Goal: Task Accomplishment & Management: Manage account settings

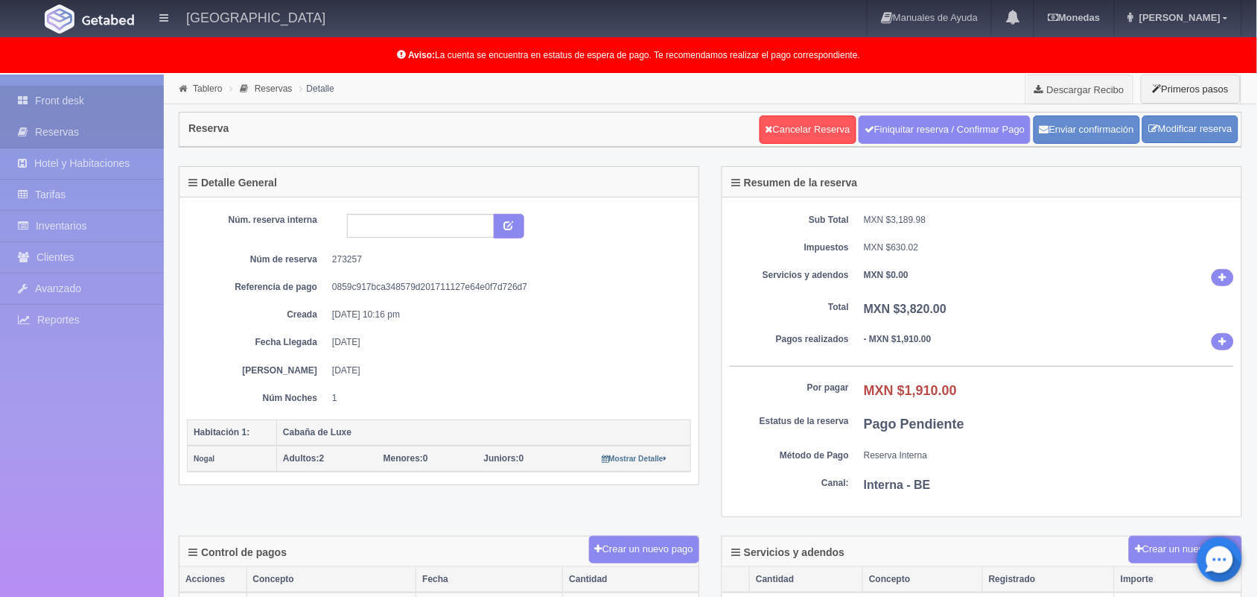
click at [90, 98] on link "Front desk" at bounding box center [82, 101] width 164 height 31
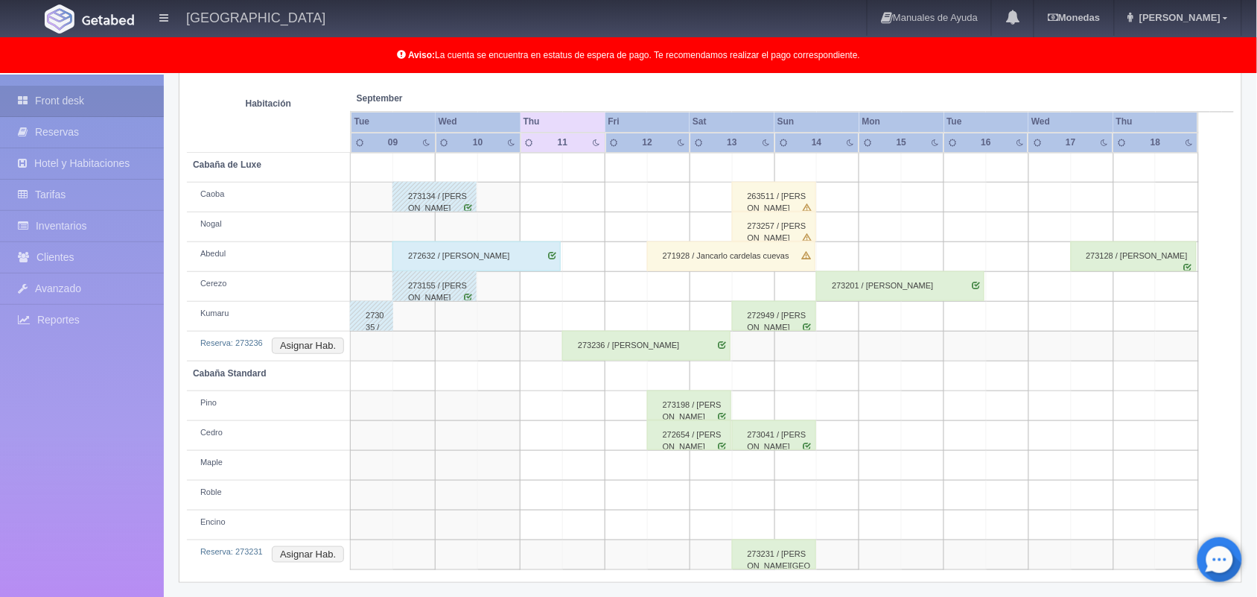
scroll to position [267, 0]
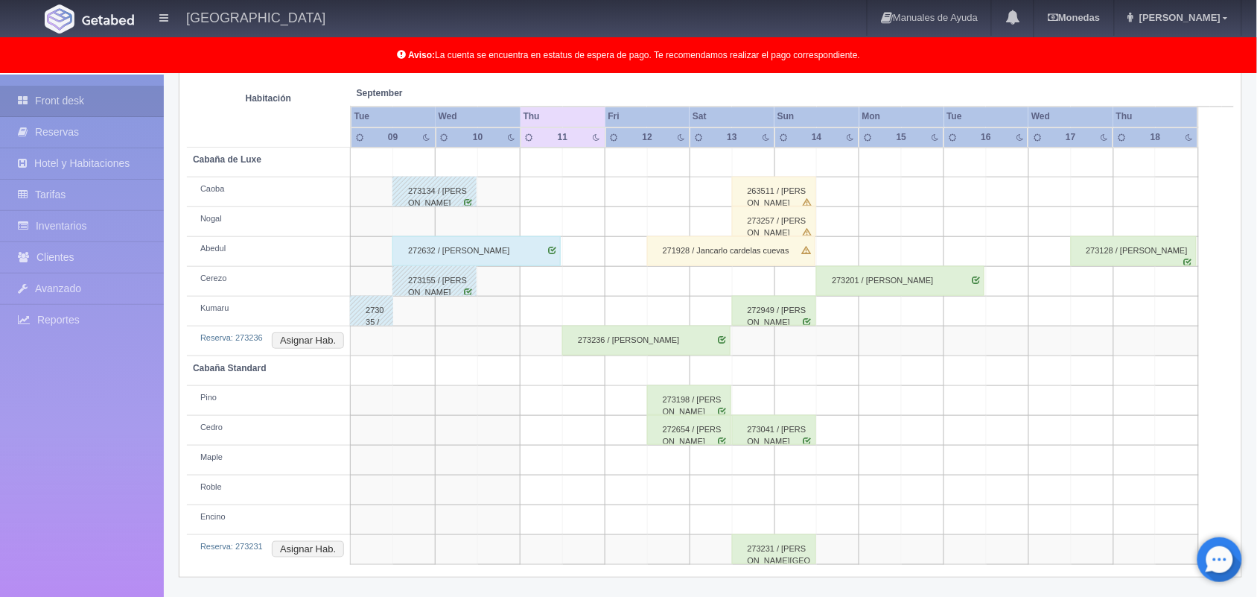
click at [907, 287] on div "273201 / [PERSON_NAME]" at bounding box center [900, 281] width 168 height 30
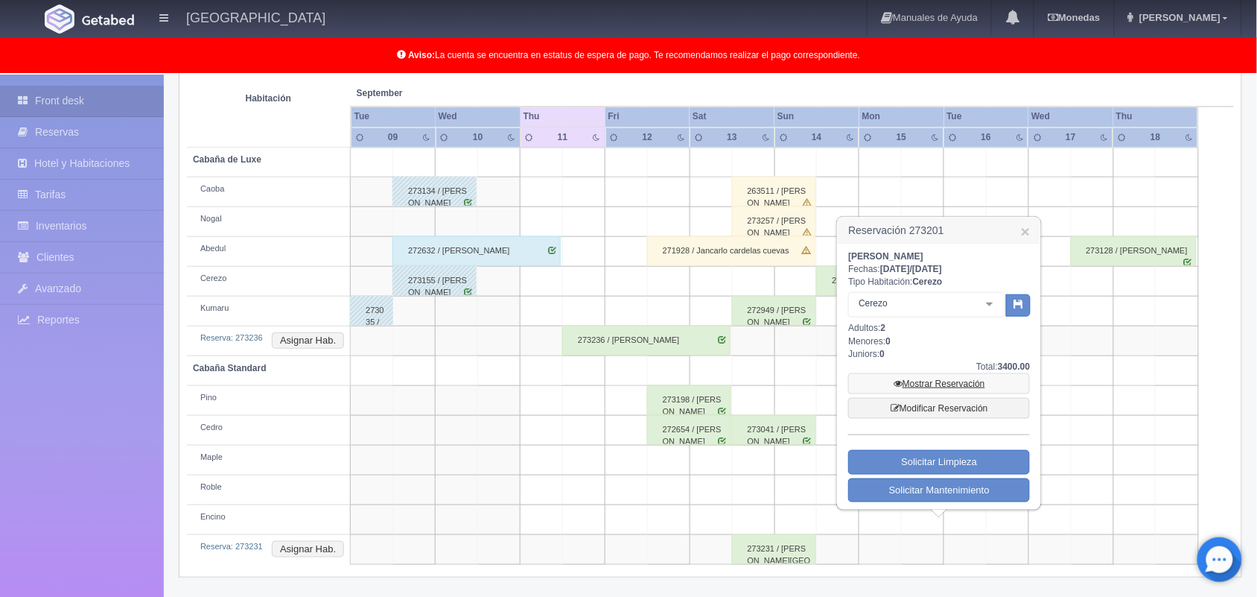
click at [967, 373] on link "Mostrar Reservación" at bounding box center [939, 383] width 182 height 21
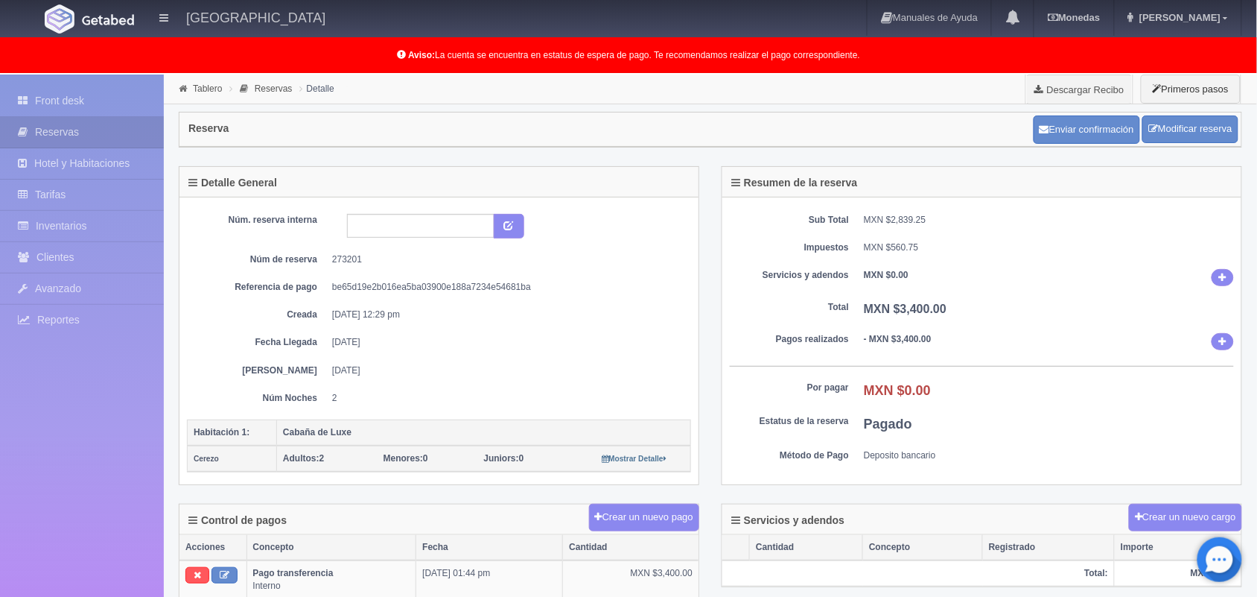
click at [991, 358] on div "Sub Total MXN $2,839.25 Impuestos MXN $560.75 Servicios y adendos MXN $0.00 Tot…" at bounding box center [982, 341] width 519 height 288
